Goal: Information Seeking & Learning: Learn about a topic

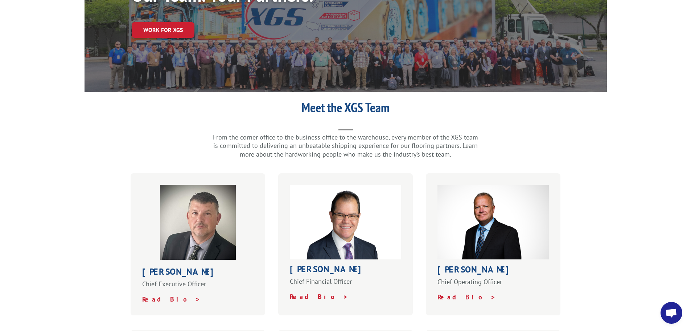
scroll to position [181, 0]
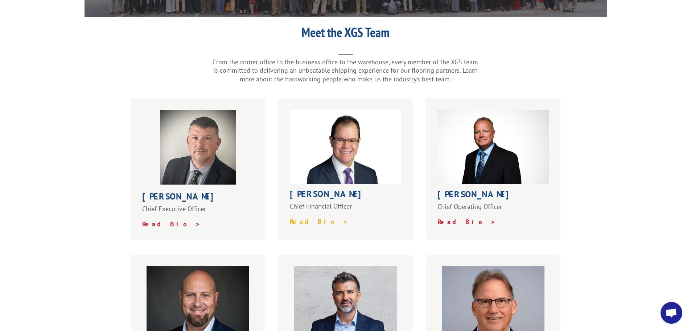
click at [304, 217] on strong "Read Bio >" at bounding box center [319, 221] width 58 height 8
click at [158, 220] on strong "Read Bio >" at bounding box center [171, 224] width 58 height 8
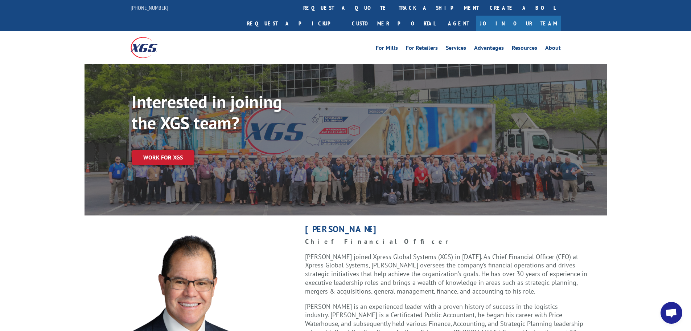
scroll to position [181, 0]
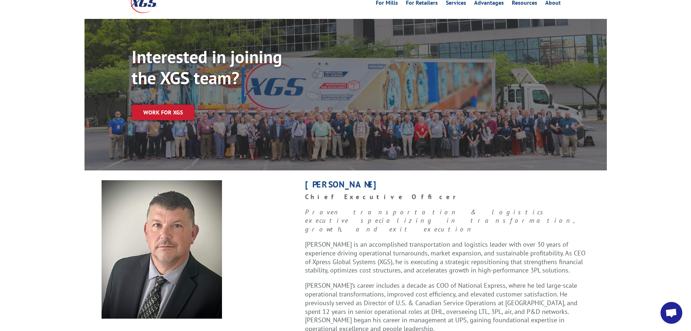
scroll to position [109, 0]
